Goal: Navigation & Orientation: Find specific page/section

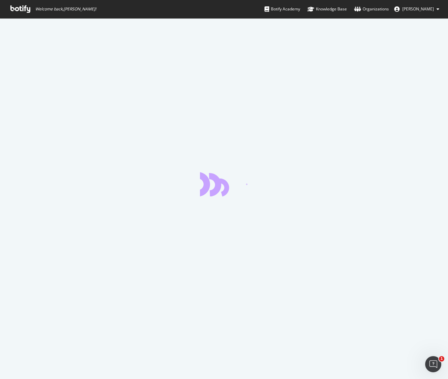
click at [408, 10] on span "[PERSON_NAME]" at bounding box center [418, 9] width 32 height 6
